Goal: Task Accomplishment & Management: Complete application form

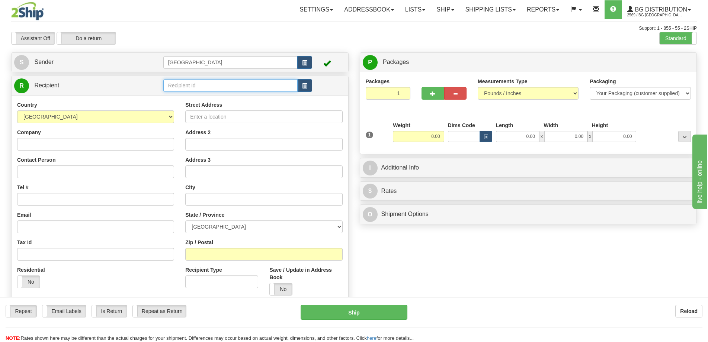
click at [198, 83] on input "text" at bounding box center [230, 85] width 135 height 13
click at [201, 93] on li "7116" at bounding box center [231, 97] width 134 height 10
type input "7116"
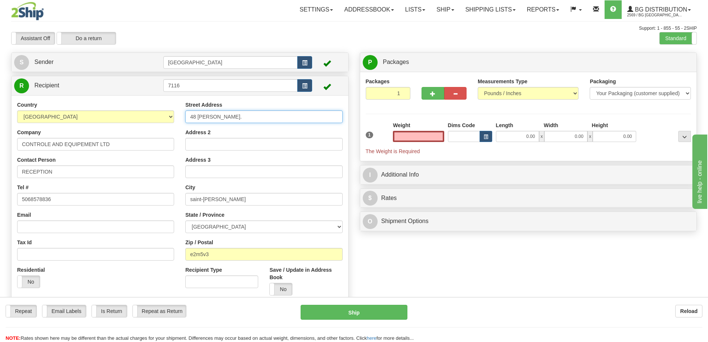
type input "0.00"
click at [240, 119] on input "48 [PERSON_NAME]." at bounding box center [263, 116] width 157 height 13
type input "4"
type input "[STREET_ADDRESS]"
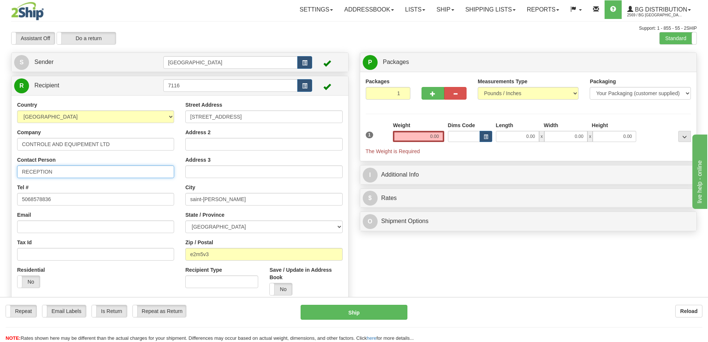
type input "[PERSON_NAME]"
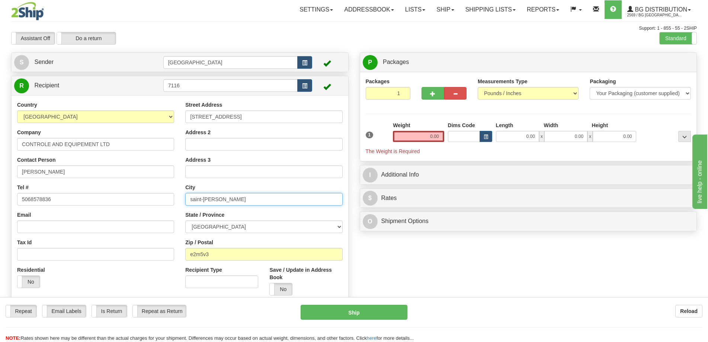
type input "Moncton"
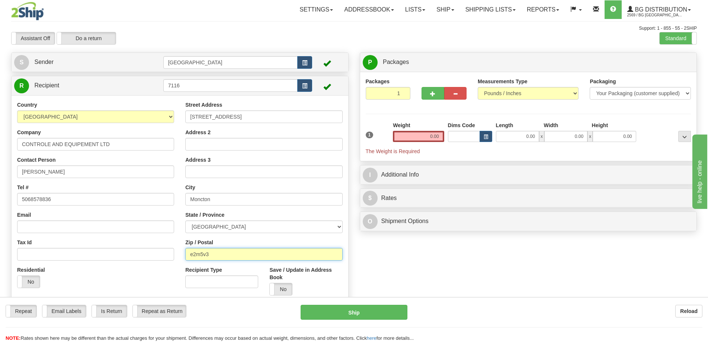
type input "E1E 2G7"
click at [441, 137] on input "0.00" at bounding box center [418, 136] width 51 height 11
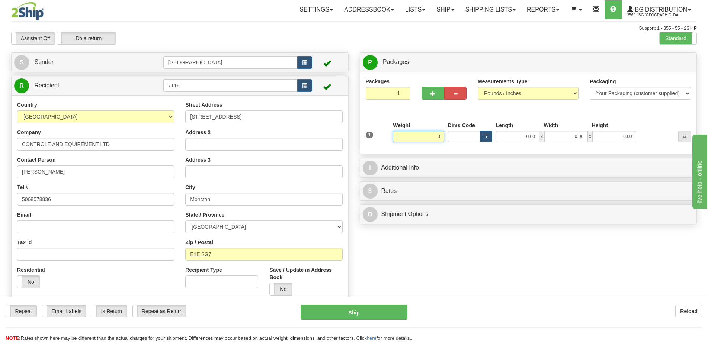
type input "3.00"
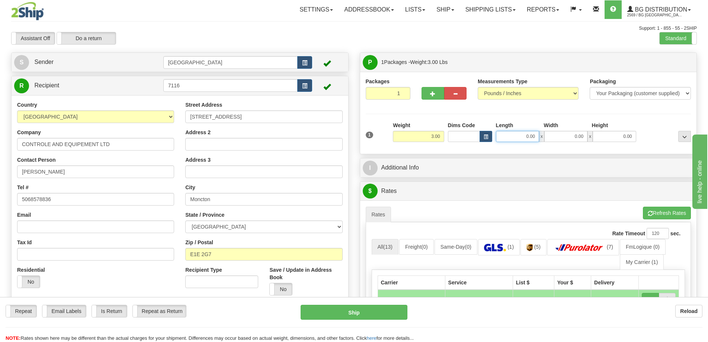
click at [533, 137] on input "0.00" at bounding box center [517, 136] width 43 height 11
type input "11.00"
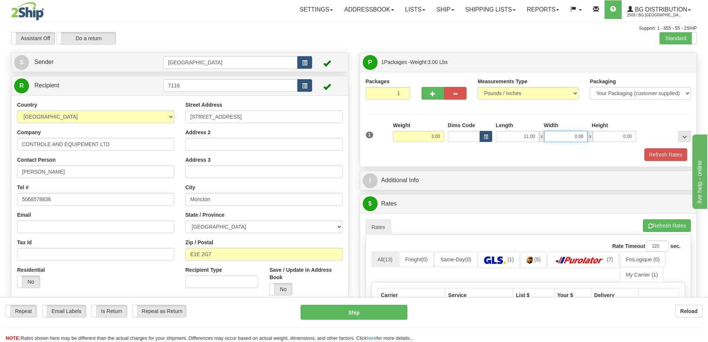
click at [576, 139] on input "0.00" at bounding box center [565, 136] width 43 height 11
type input "5"
type input "6.00"
click at [596, 139] on input "0.00" at bounding box center [614, 136] width 43 height 11
type input "7.00"
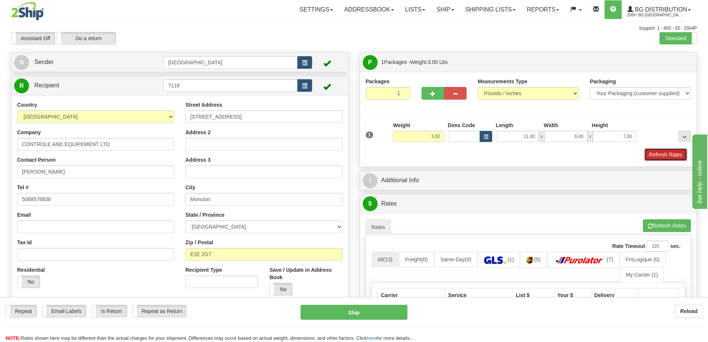
click at [663, 152] on button "Refresh Rates" at bounding box center [665, 154] width 43 height 13
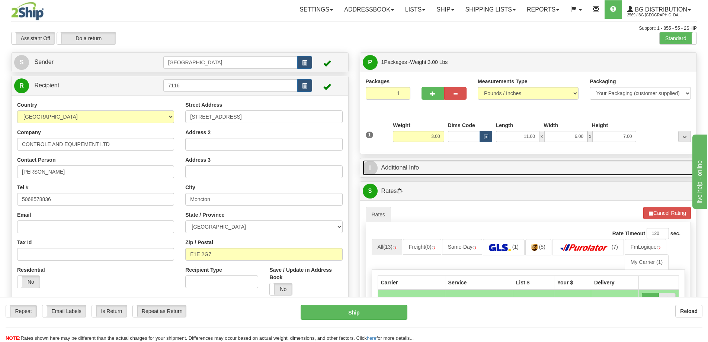
click at [404, 167] on link "I Additional Info" at bounding box center [528, 167] width 331 height 15
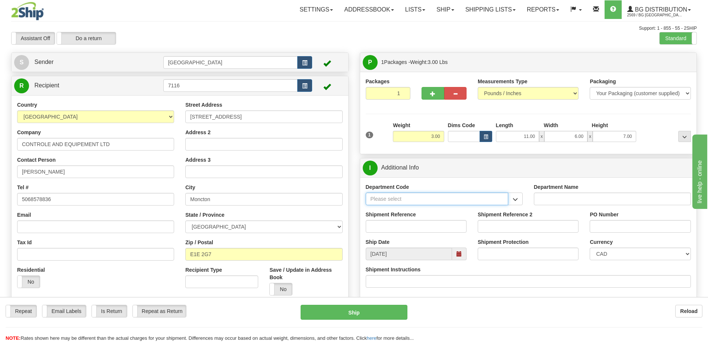
click at [420, 200] on input "Department Code" at bounding box center [437, 199] width 142 height 13
click at [517, 199] on span "button" at bounding box center [515, 199] width 5 height 5
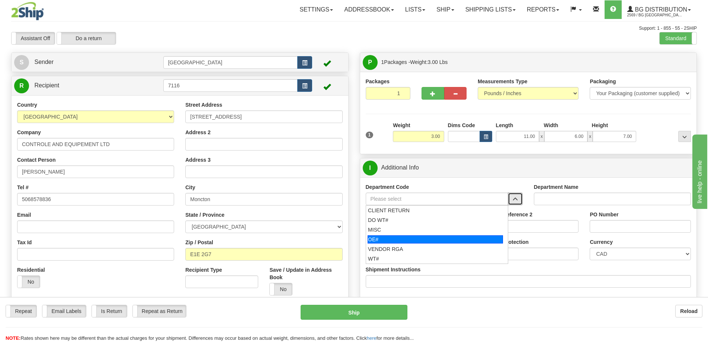
click at [394, 237] on div "OE#" at bounding box center [434, 239] width 135 height 8
type input "OE#"
type input "ORDERS"
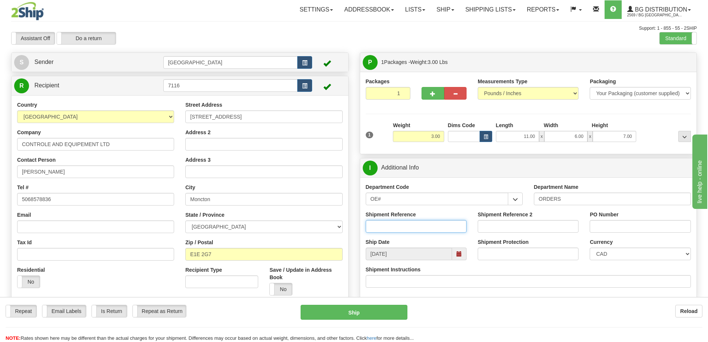
click at [411, 226] on input "Shipment Reference" at bounding box center [416, 226] width 101 height 13
type input "50323592-00"
click at [636, 225] on input "PO Number" at bounding box center [640, 226] width 101 height 13
type input "."
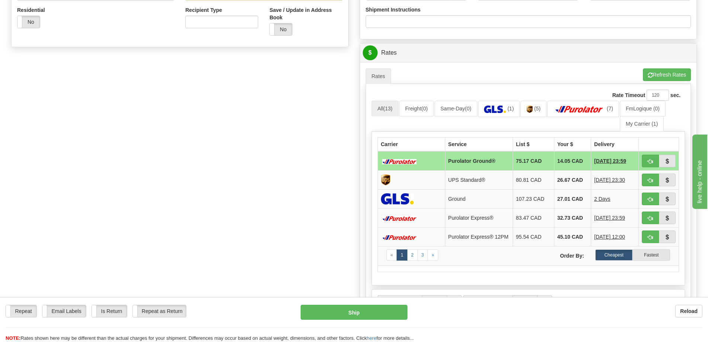
scroll to position [260, 0]
click at [658, 74] on button "Refresh Rates" at bounding box center [667, 74] width 48 height 13
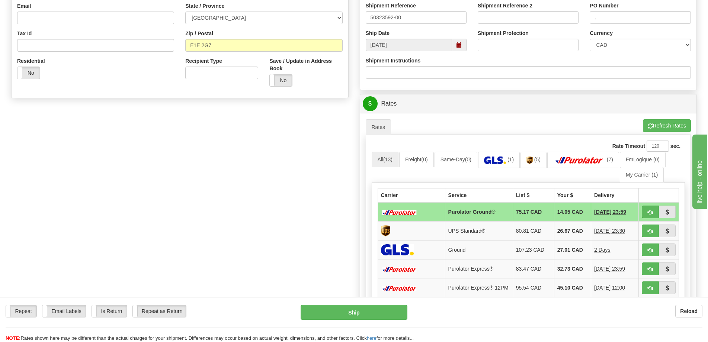
scroll to position [335, 0]
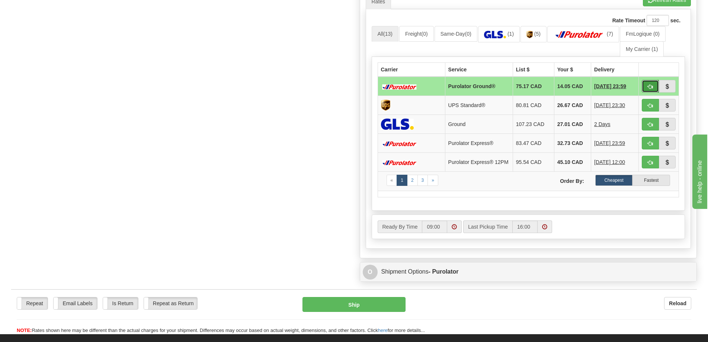
click at [648, 86] on span "button" at bounding box center [650, 86] width 5 height 5
type input "260"
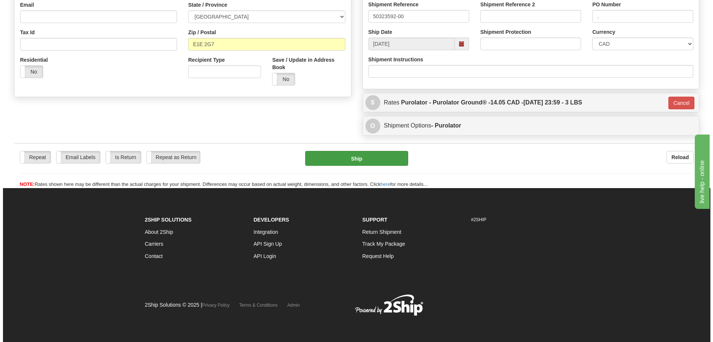
scroll to position [211, 0]
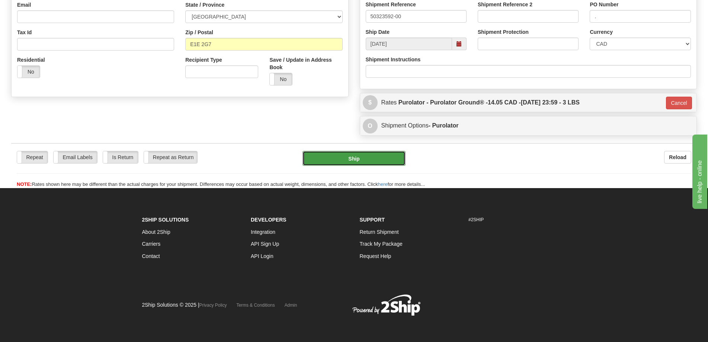
click at [347, 156] on button "Ship" at bounding box center [353, 158] width 103 height 15
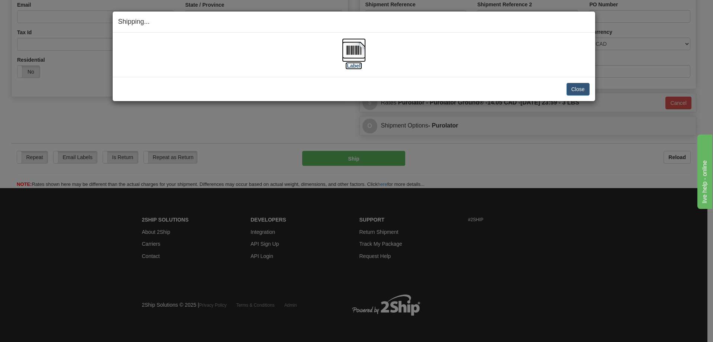
click at [356, 67] on label "[Label]" at bounding box center [354, 65] width 17 height 7
